Goal: Task Accomplishment & Management: Use online tool/utility

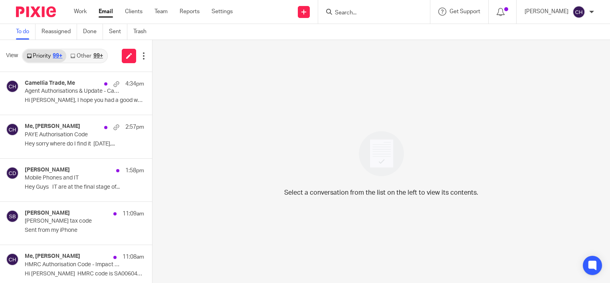
drag, startPoint x: 43, startPoint y: 12, endPoint x: 85, endPoint y: 22, distance: 43.1
click at [43, 12] on img at bounding box center [36, 11] width 40 height 11
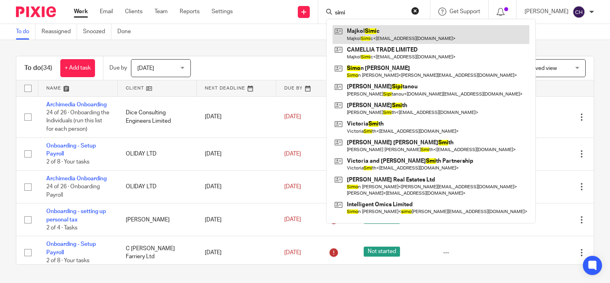
type input "simi"
click at [382, 30] on link at bounding box center [431, 34] width 197 height 18
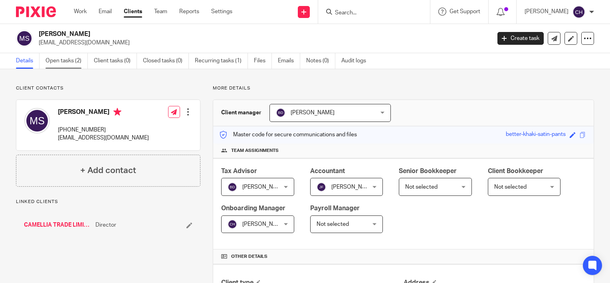
click at [65, 61] on link "Open tasks (2)" at bounding box center [67, 61] width 42 height 16
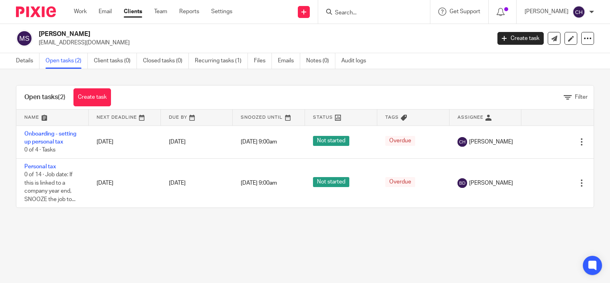
click at [95, 227] on main "Majkol Simic sales@camelliatrade.co.uk Create task Update from Companies House …" at bounding box center [305, 141] width 610 height 283
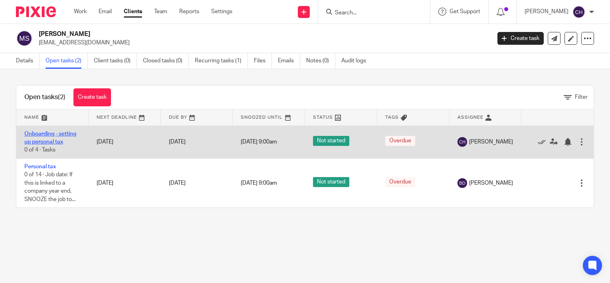
click at [54, 140] on link "Onboarding - setting up personal tax" at bounding box center [50, 138] width 52 height 14
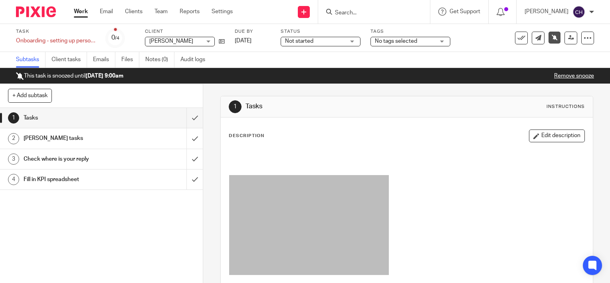
click at [409, 112] on div "1 Tasks Instructions" at bounding box center [407, 106] width 356 height 13
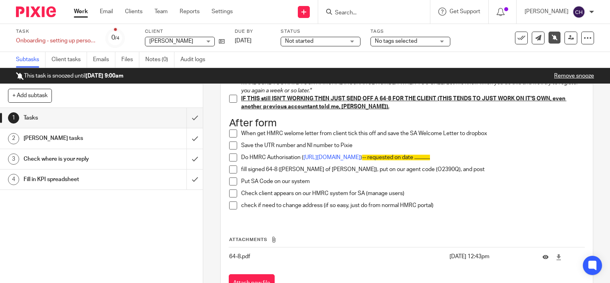
scroll to position [839, 0]
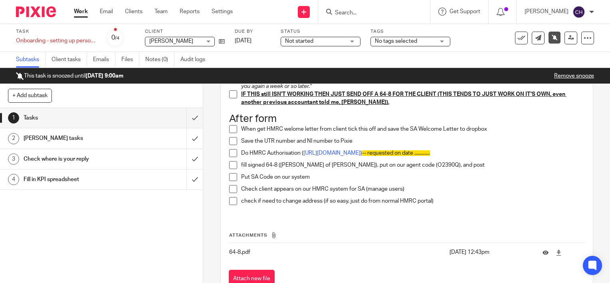
click at [231, 130] on span at bounding box center [233, 129] width 8 height 8
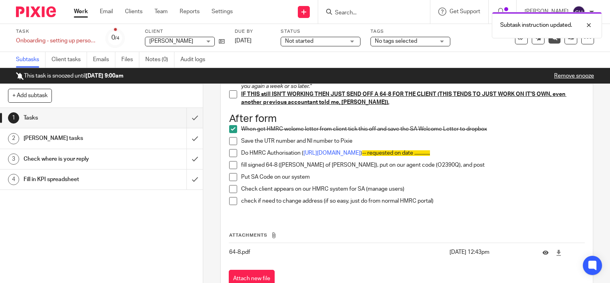
click at [231, 141] on span at bounding box center [233, 141] width 8 height 8
click at [231, 157] on span at bounding box center [233, 153] width 8 height 8
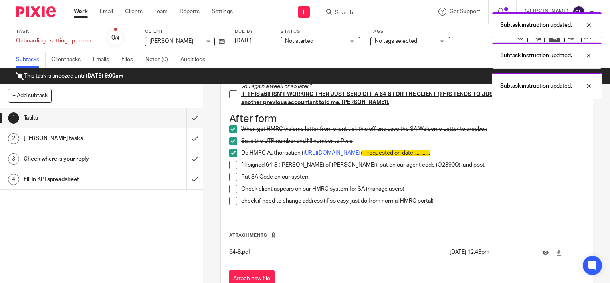
click at [231, 168] on span at bounding box center [233, 165] width 8 height 8
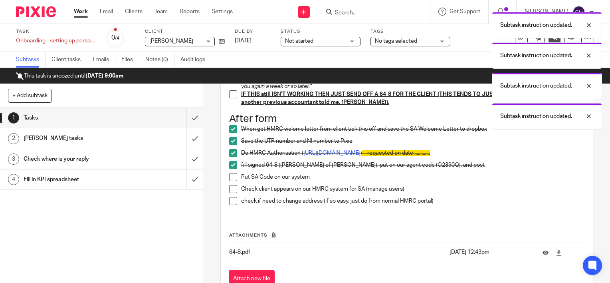
drag, startPoint x: 231, startPoint y: 177, endPoint x: 233, endPoint y: 185, distance: 8.1
click at [231, 178] on span at bounding box center [233, 177] width 8 height 8
click at [159, 141] on div "[PERSON_NAME] tasks" at bounding box center [101, 138] width 155 height 12
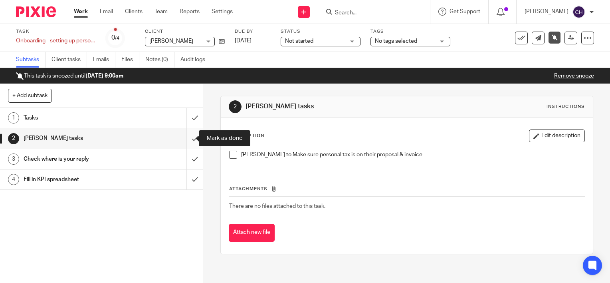
click at [188, 137] on input "submit" at bounding box center [101, 138] width 203 height 20
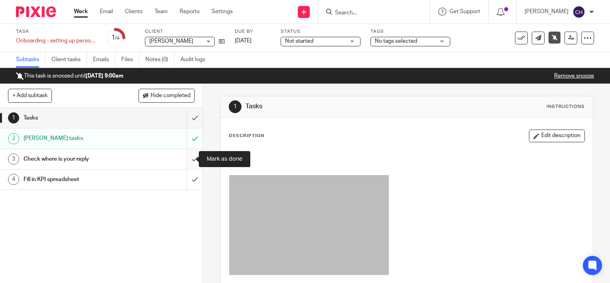
click at [189, 158] on input "submit" at bounding box center [101, 159] width 203 height 20
